Goal: Task Accomplishment & Management: Use online tool/utility

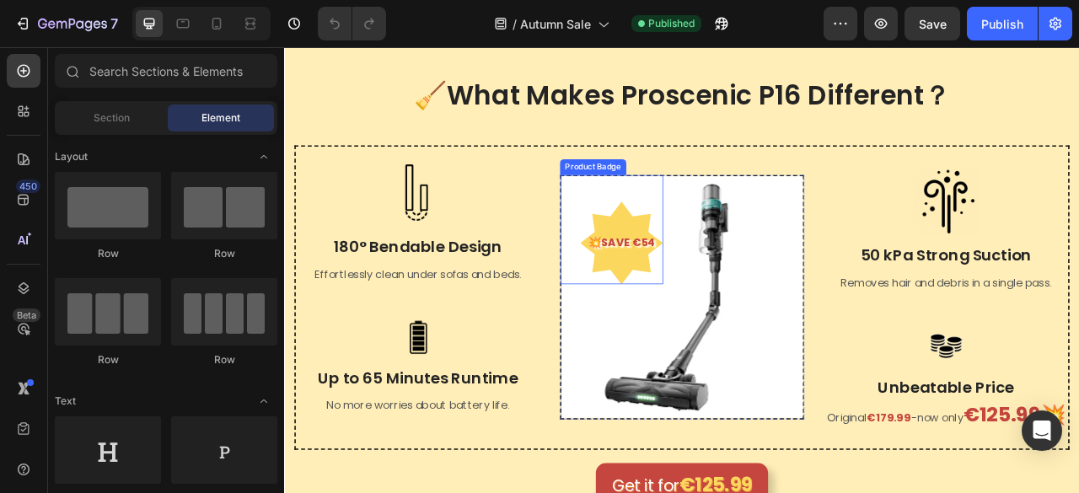
click at [710, 294] on pre "💥SAVE €54" at bounding box center [712, 297] width 105 height 45
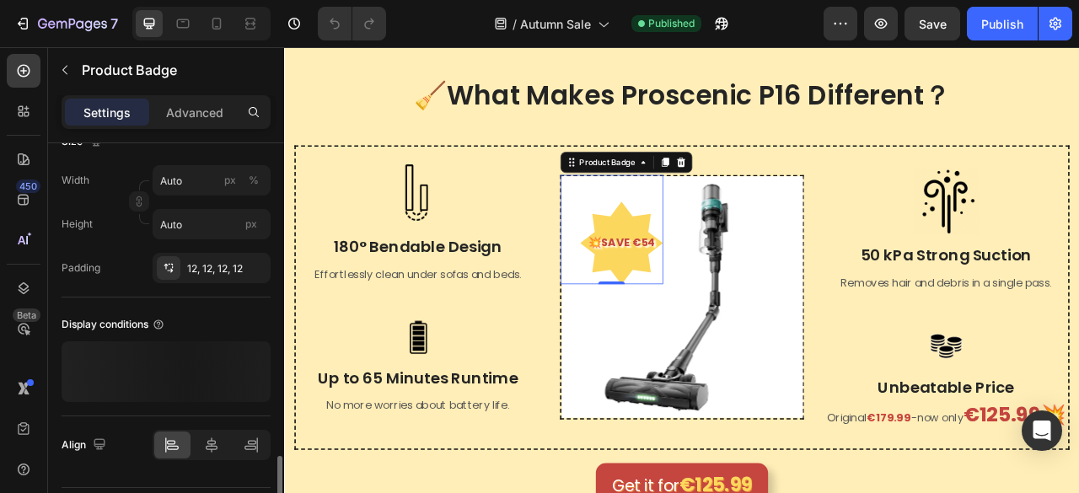
scroll to position [804, 0]
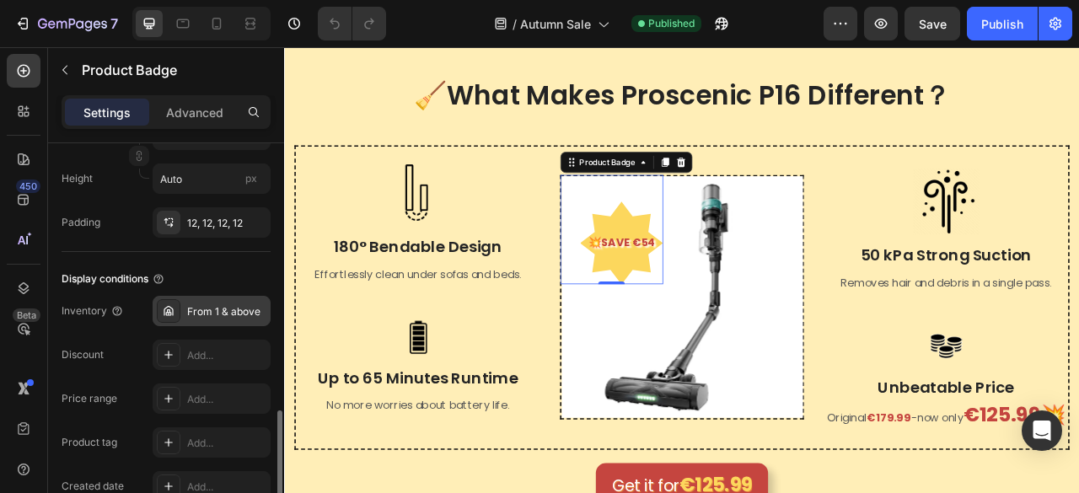
click at [239, 313] on div "From 1 & above" at bounding box center [226, 311] width 79 height 15
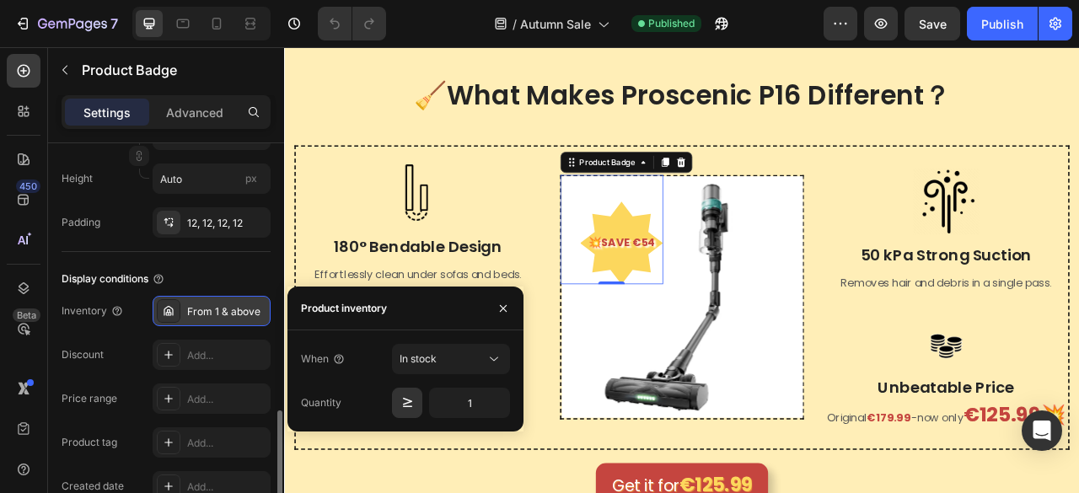
click at [243, 313] on div "From 1 & above" at bounding box center [226, 311] width 79 height 15
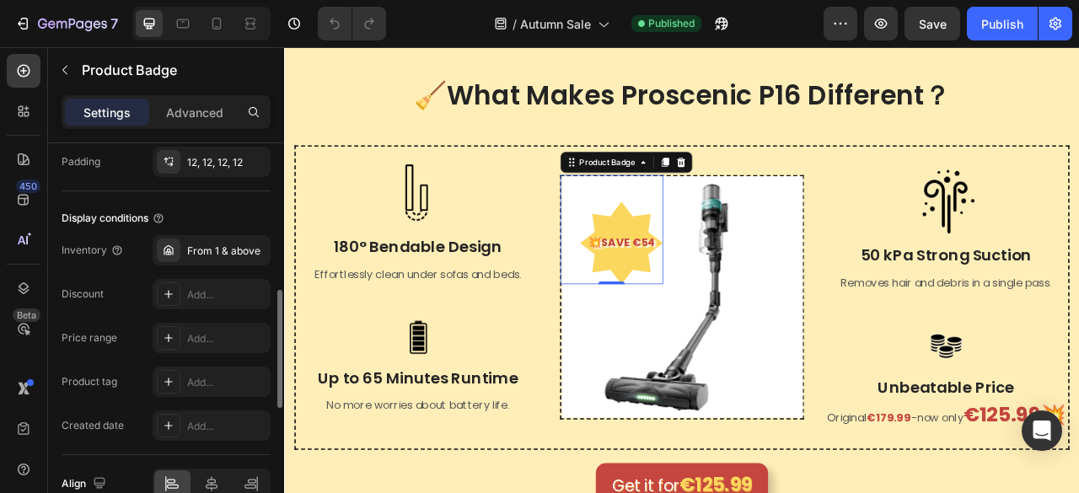
scroll to position [781, 0]
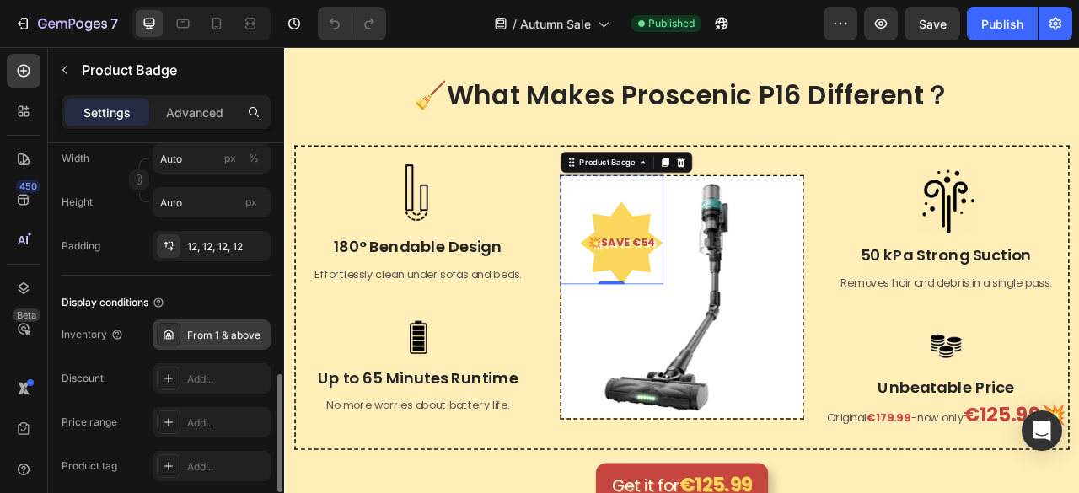
click at [238, 339] on div "From 1 & above" at bounding box center [226, 335] width 79 height 15
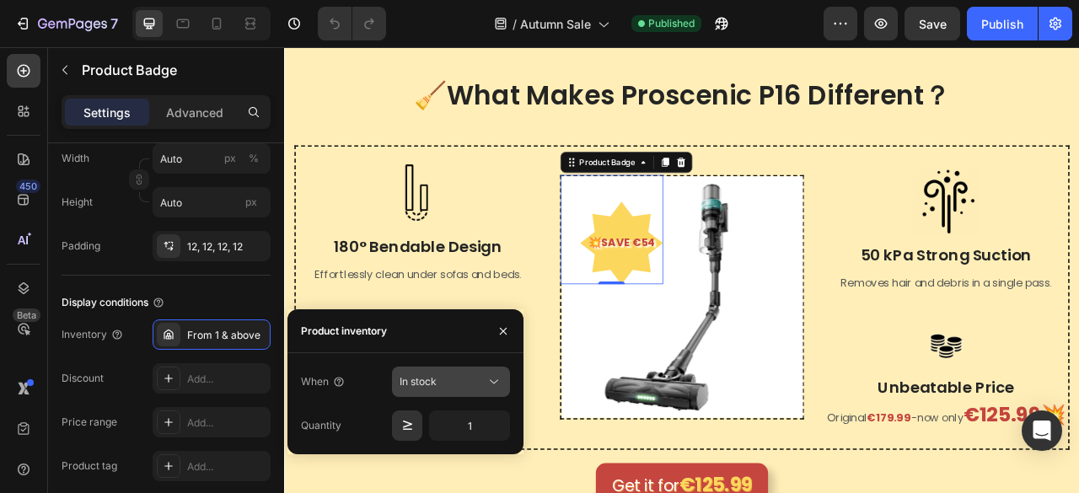
click at [438, 384] on div "In stock" at bounding box center [443, 381] width 86 height 15
click at [499, 341] on button "button" at bounding box center [503, 331] width 27 height 27
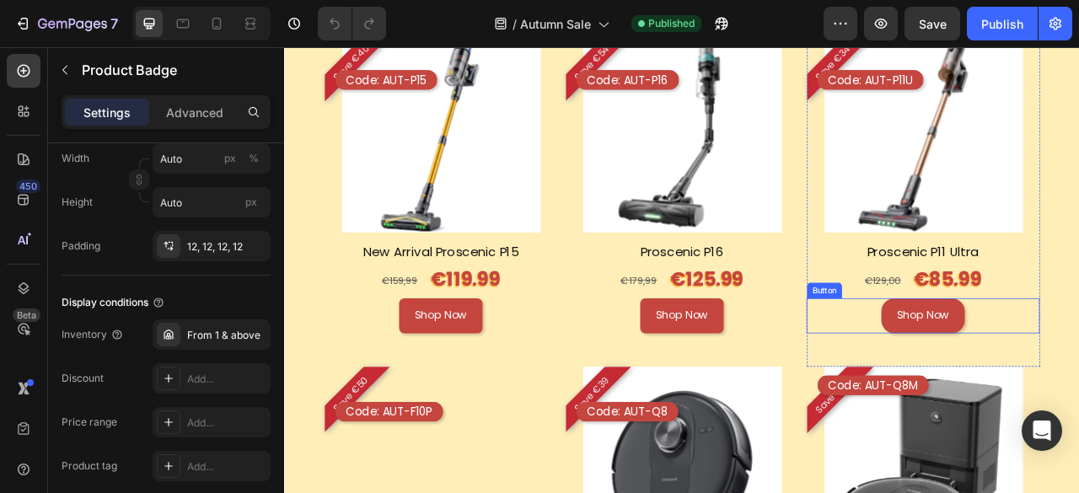
scroll to position [1771, 0]
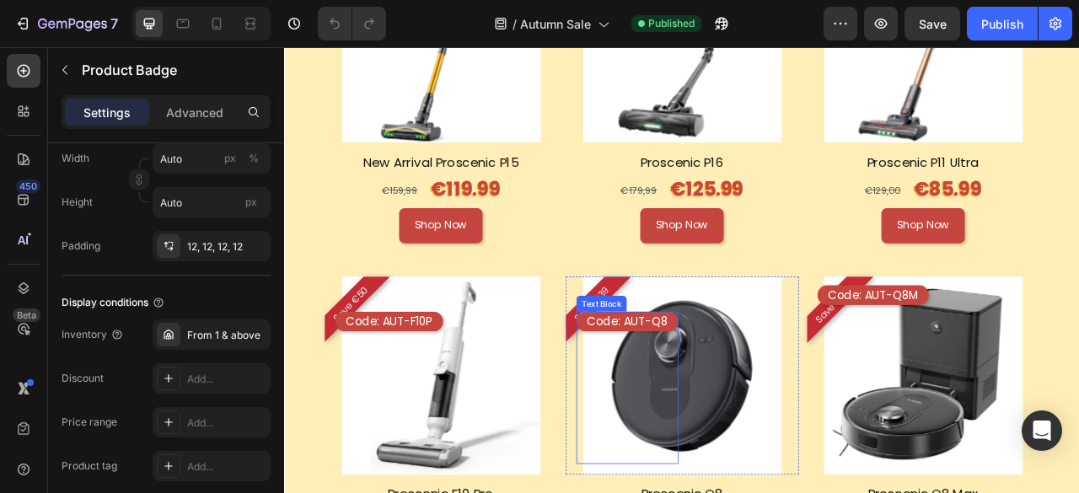
drag, startPoint x: 723, startPoint y: 396, endPoint x: 631, endPoint y: 379, distance: 94.3
click at [723, 396] on p "Code: AUT-Q8" at bounding box center [720, 396] width 103 height 19
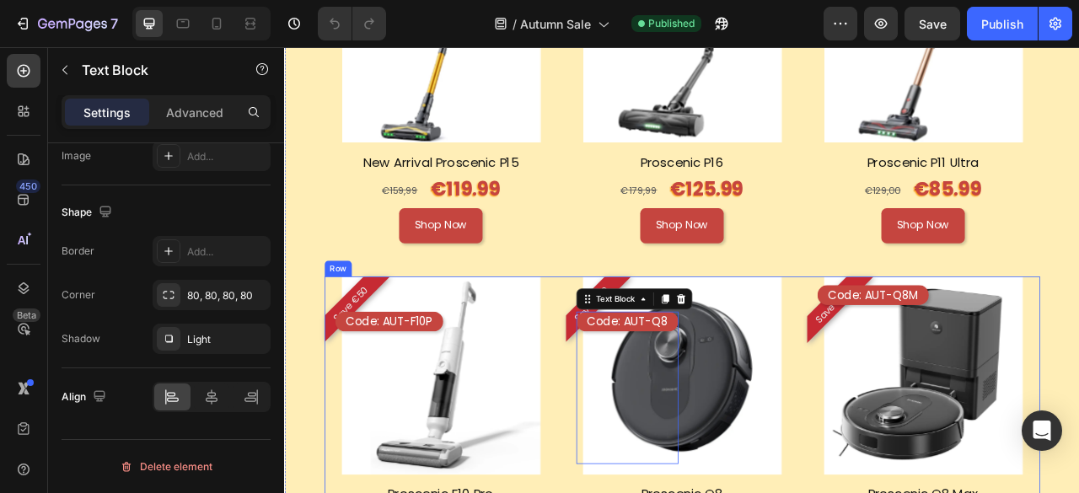
scroll to position [0, 0]
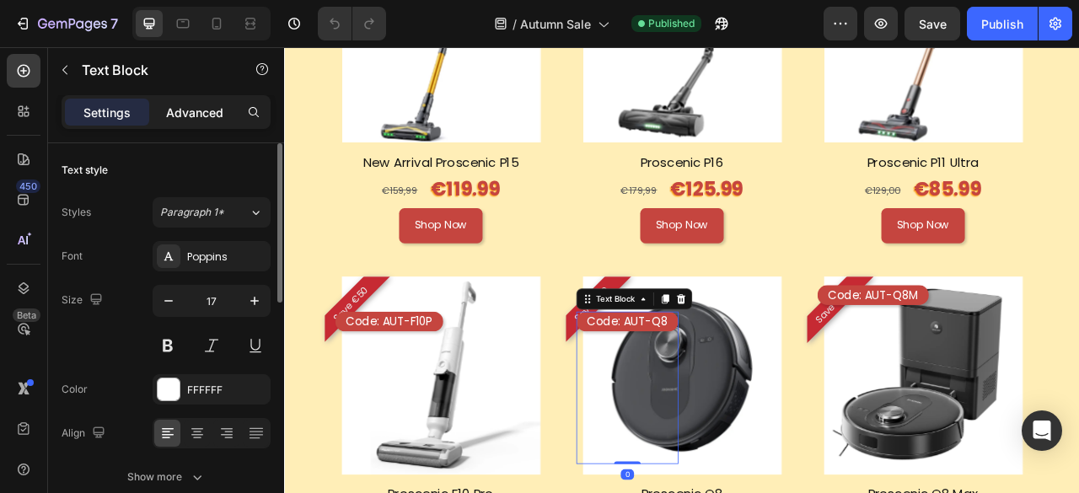
click at [189, 110] on p "Advanced" at bounding box center [194, 113] width 57 height 18
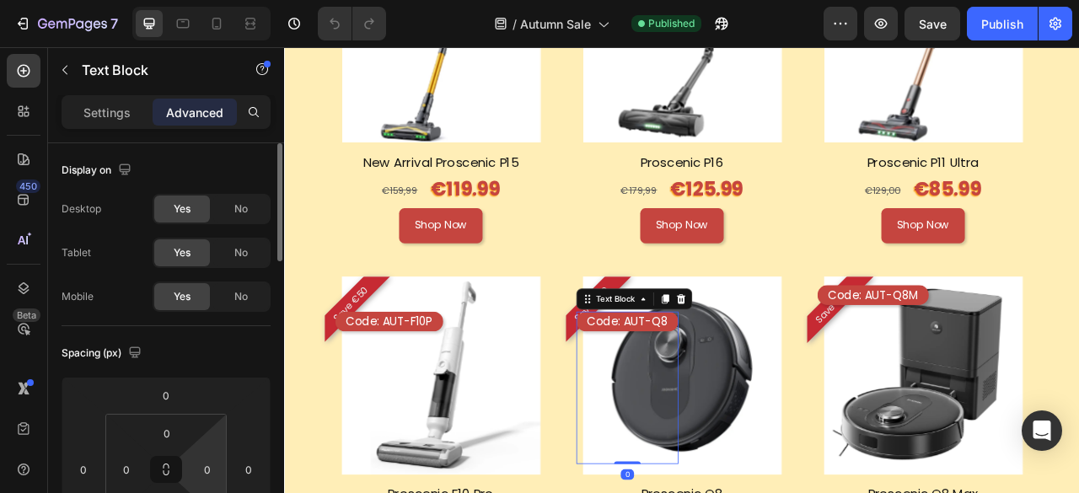
scroll to position [169, 0]
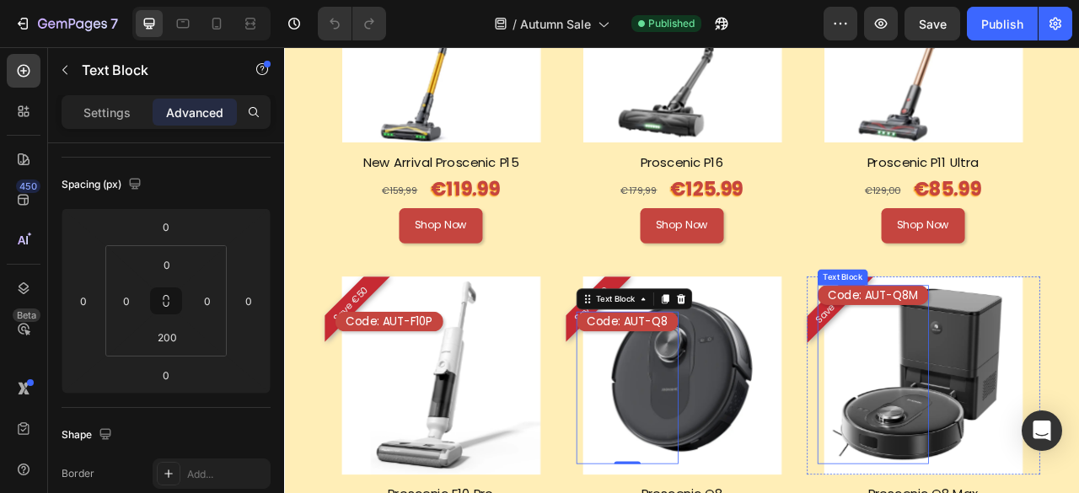
click at [1052, 353] on p "Code: AUT-Q8M" at bounding box center [1033, 362] width 115 height 19
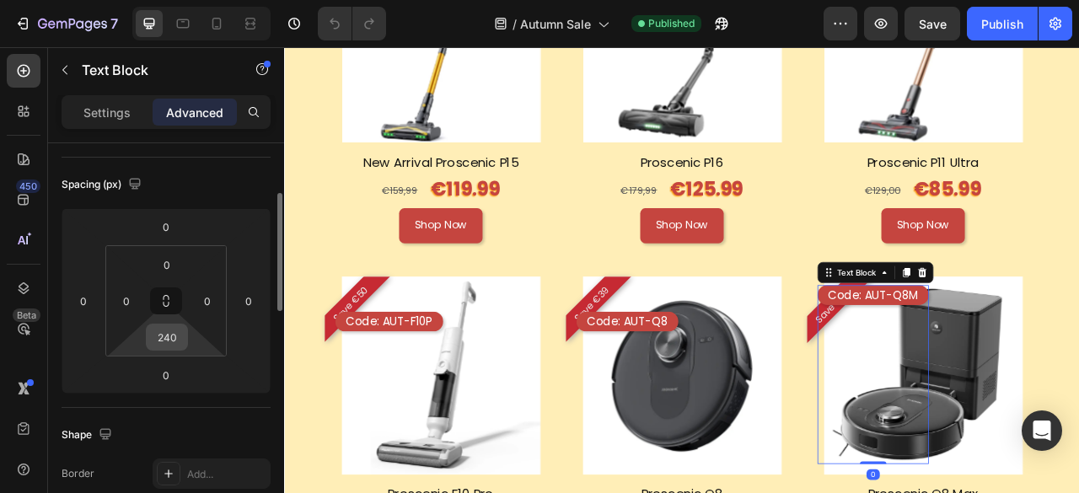
click at [179, 345] on input "240" at bounding box center [167, 337] width 34 height 25
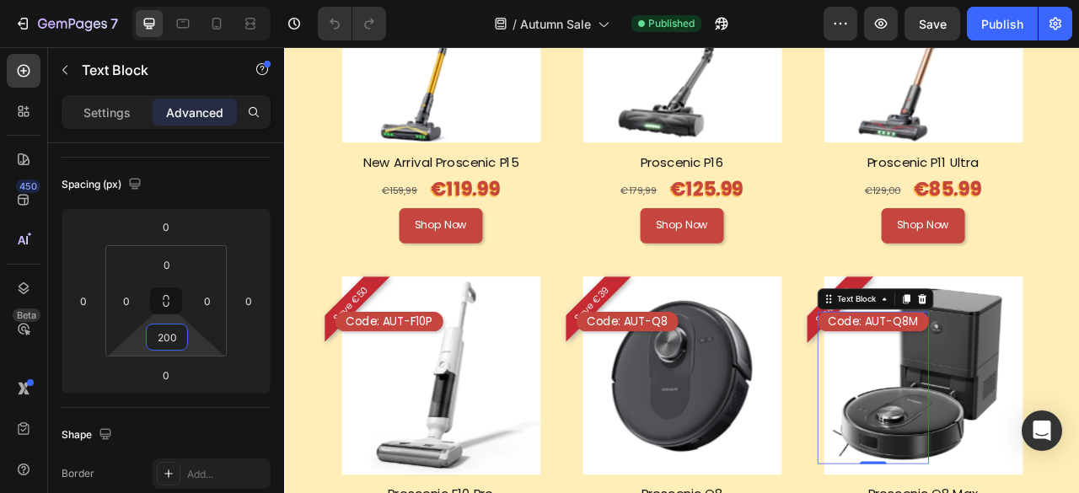
type input "200"
click at [939, 20] on span "Save" at bounding box center [933, 24] width 28 height 14
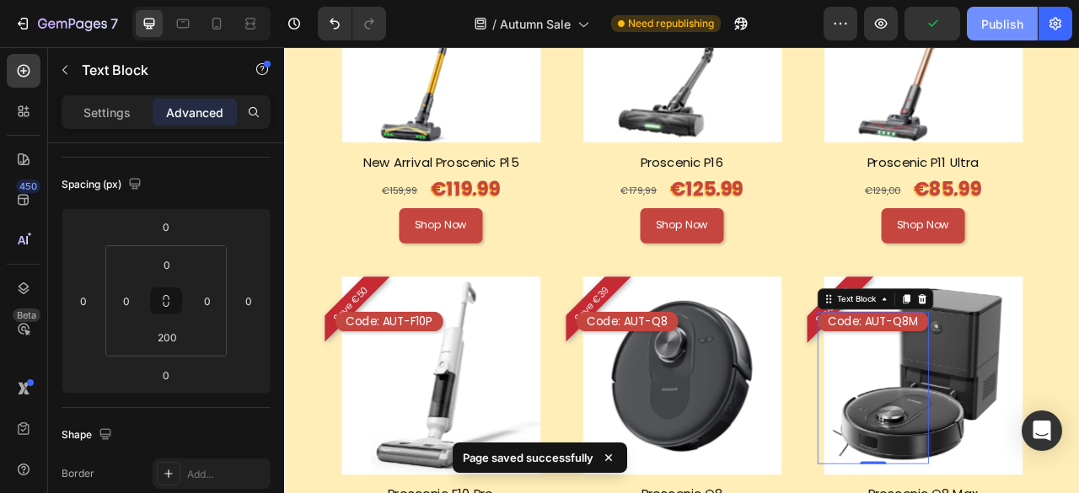
click at [1017, 23] on div "Publish" at bounding box center [1002, 24] width 42 height 18
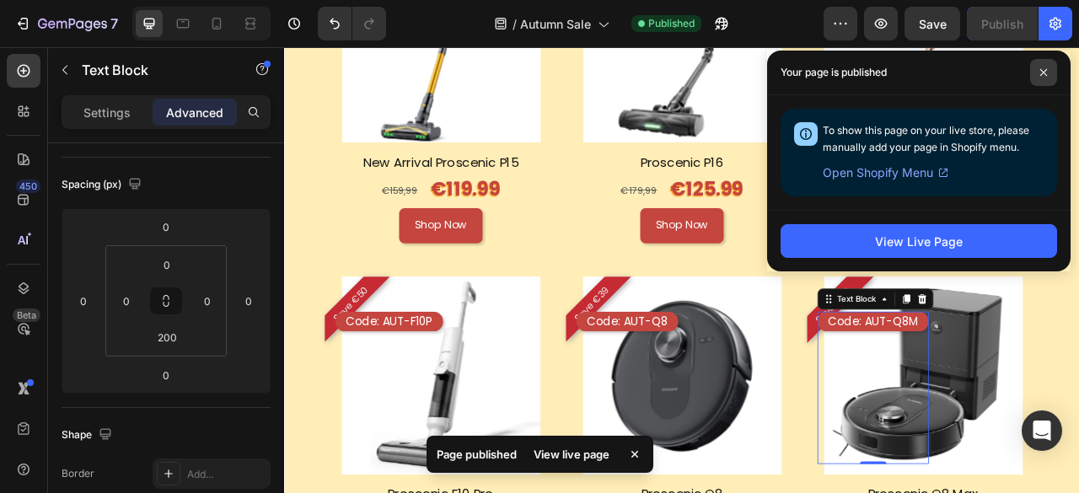
click at [1049, 69] on span at bounding box center [1043, 72] width 27 height 27
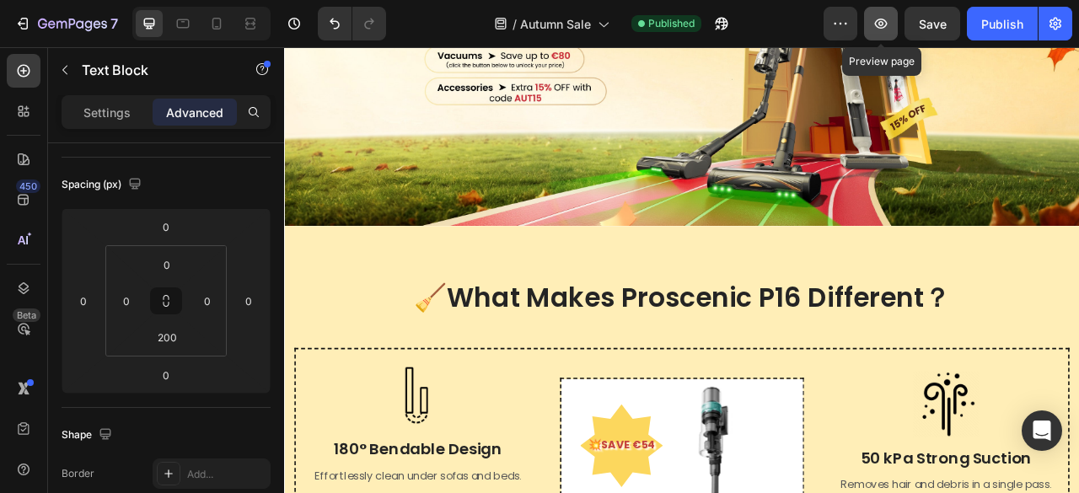
click at [872, 28] on button "button" at bounding box center [881, 24] width 34 height 34
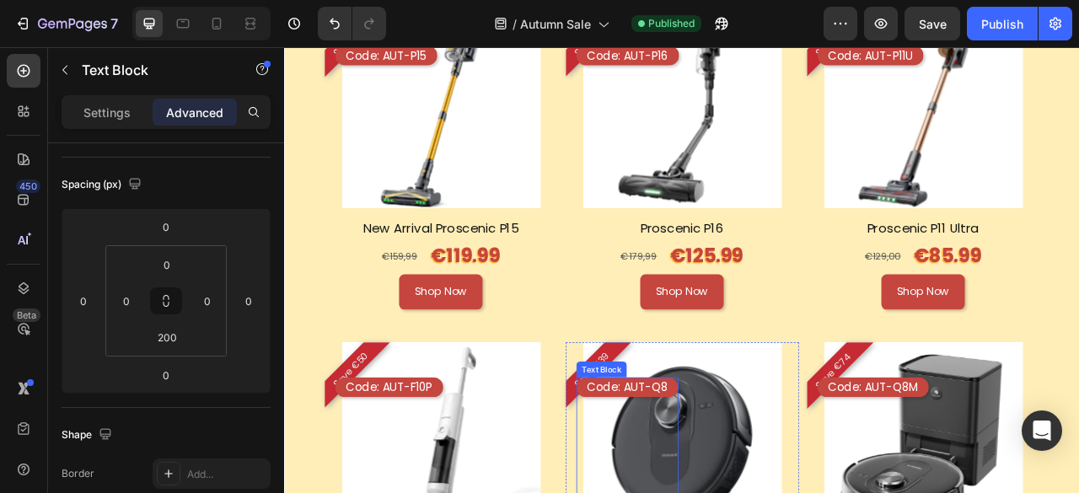
scroll to position [1602, 0]
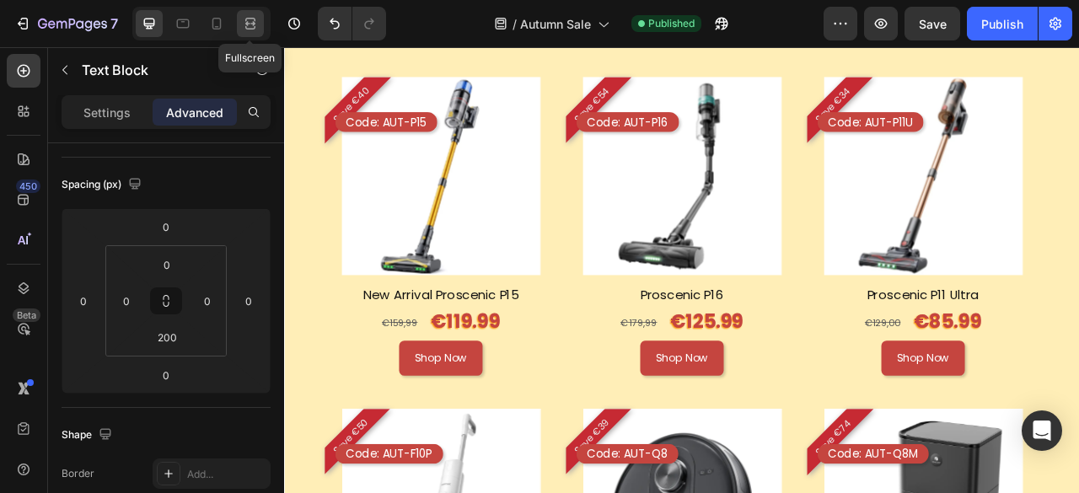
click at [255, 19] on icon at bounding box center [250, 19] width 10 height 3
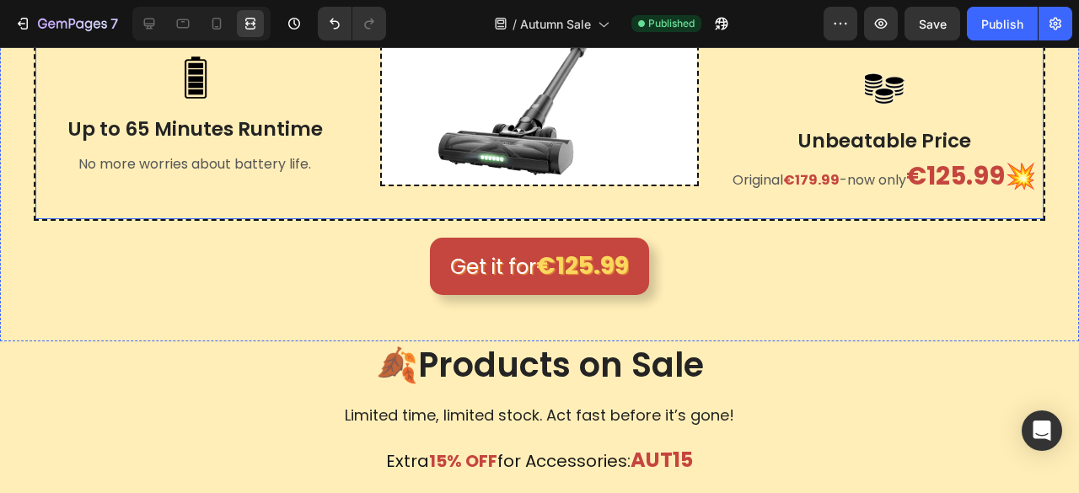
scroll to position [759, 0]
